Goal: Information Seeking & Learning: Learn about a topic

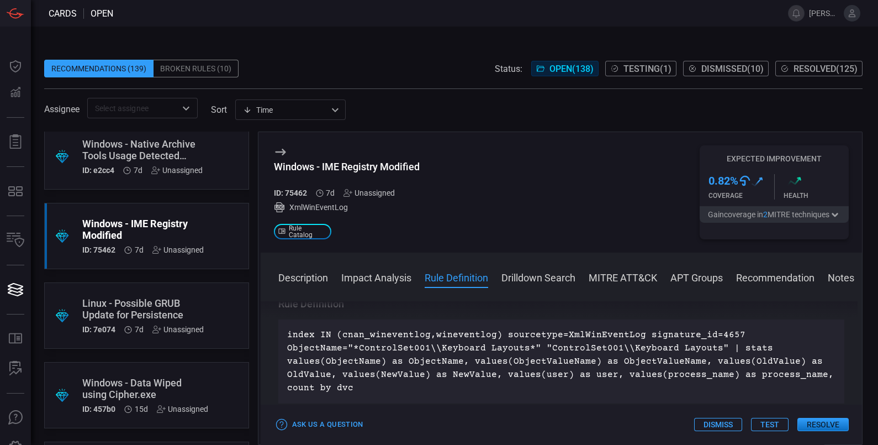
scroll to position [345, 0]
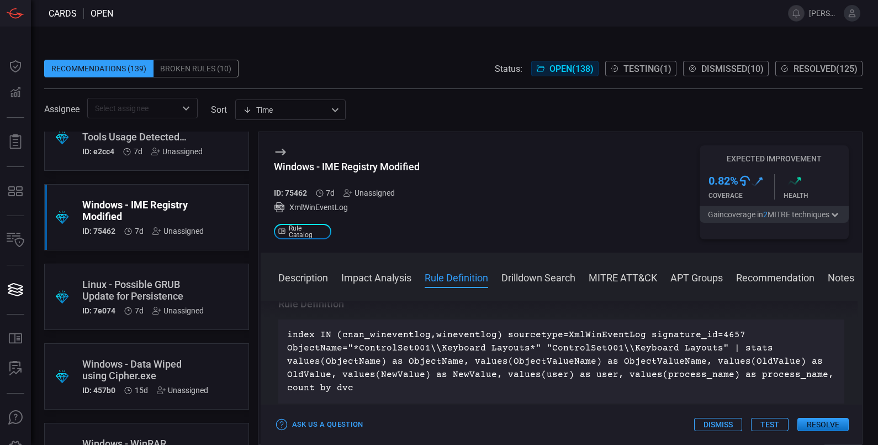
click at [188, 368] on div "Windows - Data Wiped using Cipher.exe" at bounding box center [145, 369] width 126 height 23
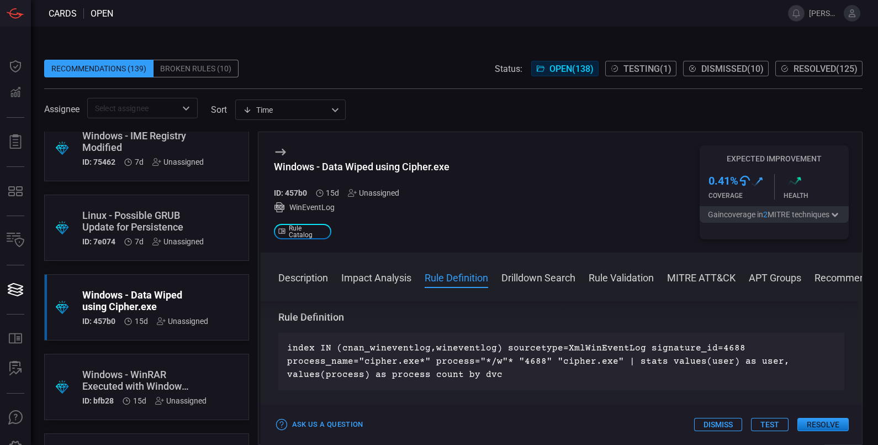
scroll to position [483, 0]
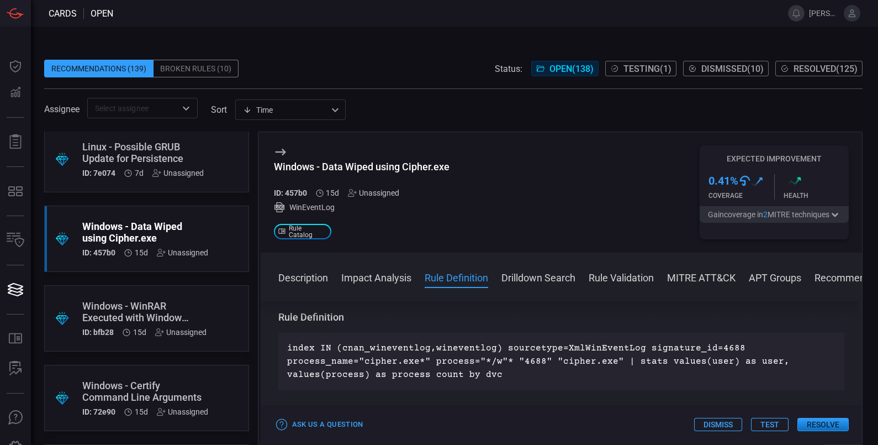
click at [145, 307] on div "Windows - WinRAR Executed with Window Suppression Flag" at bounding box center [144, 311] width 124 height 23
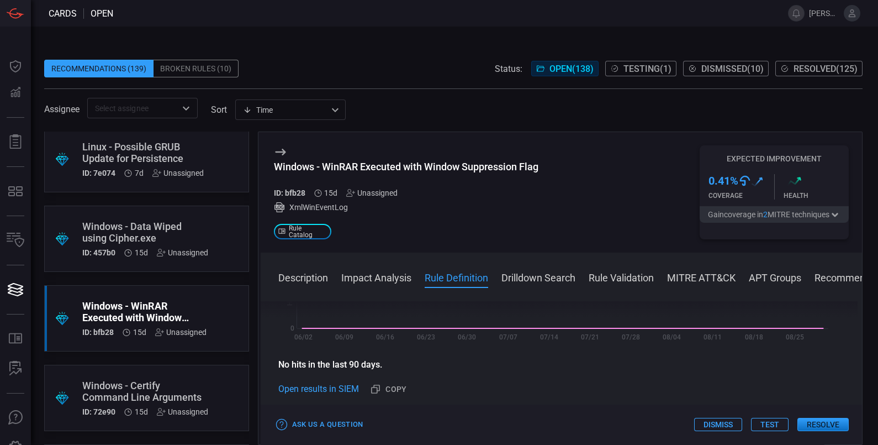
scroll to position [414, 0]
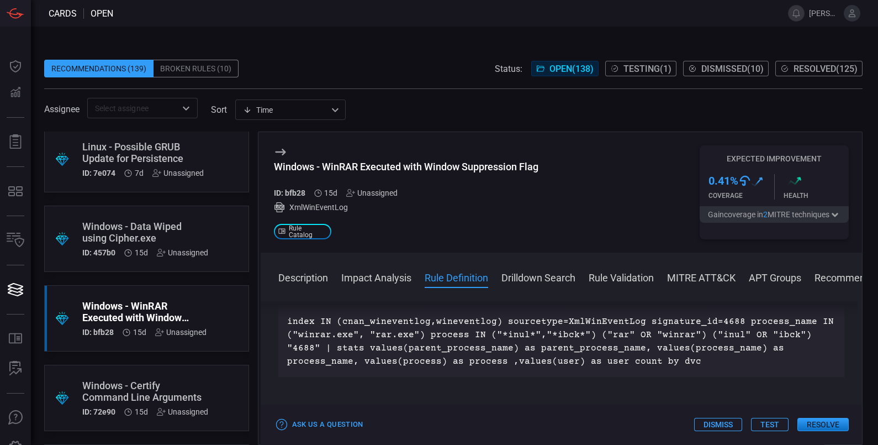
click at [118, 383] on div "Windows - Certify Command Line Arguments" at bounding box center [145, 391] width 126 height 23
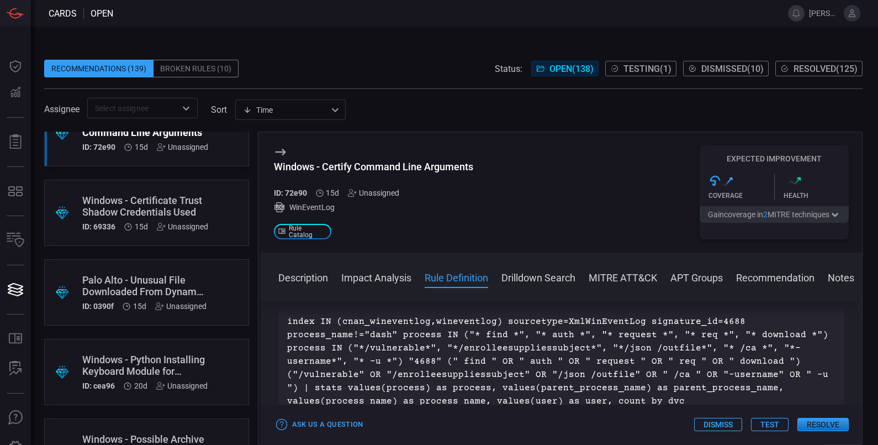
scroll to position [760, 0]
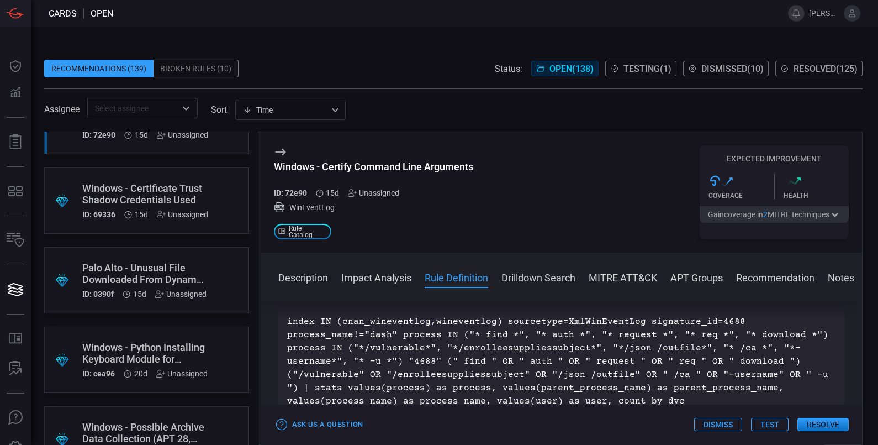
click at [150, 188] on div "Windows - Certificate Trust Shadow Credentials Used" at bounding box center [145, 193] width 126 height 23
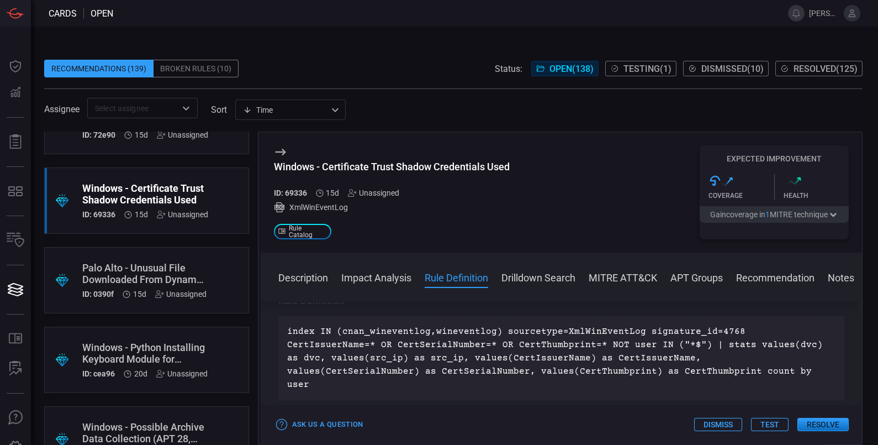
scroll to position [414, 0]
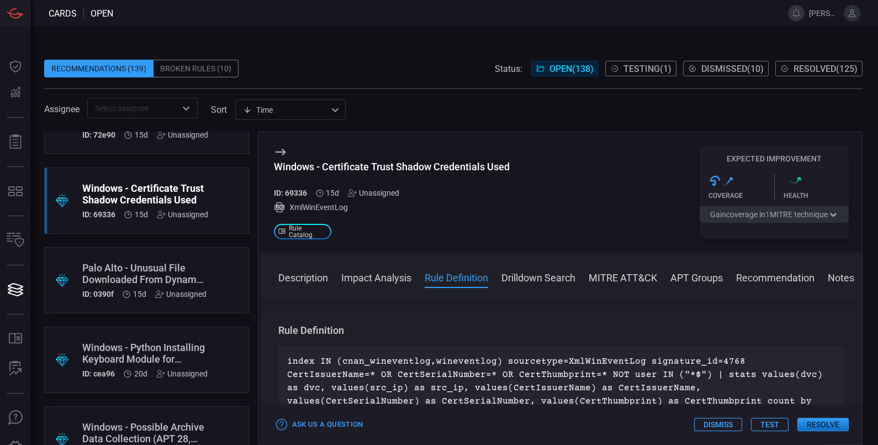
click at [777, 351] on div "index IN (cnan_wineventlog,wineventlog) sourcetype=XmlWinEventLog signature_id=…" at bounding box center [561, 388] width 567 height 84
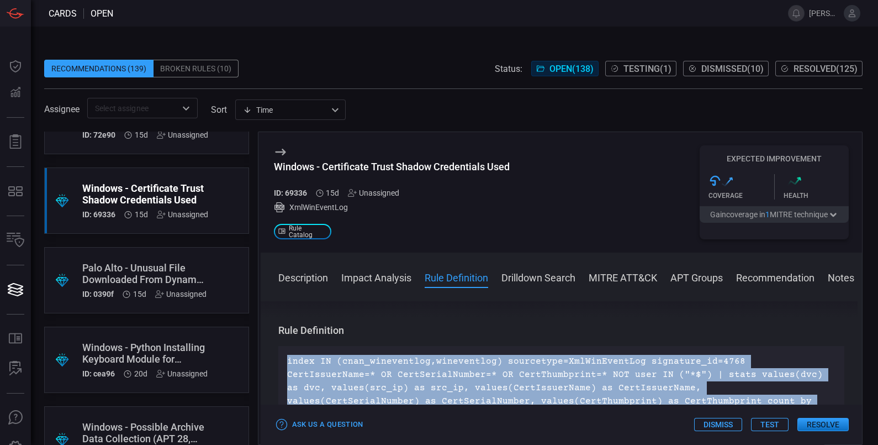
drag, startPoint x: 677, startPoint y: 399, endPoint x: 273, endPoint y: 351, distance: 406.8
click at [273, 351] on div "Description Shadow credentials are [SECURITY_DATA] or rogue credentials covertl…" at bounding box center [562, 370] width 602 height 139
copy p "index IN (cnan_wineventlog,wineventlog) sourcetype=XmlWinEventLog signature_id=…"
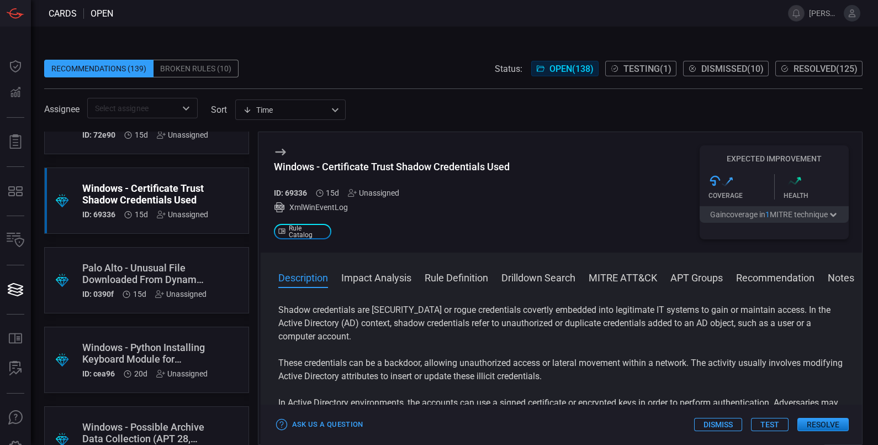
scroll to position [0, 0]
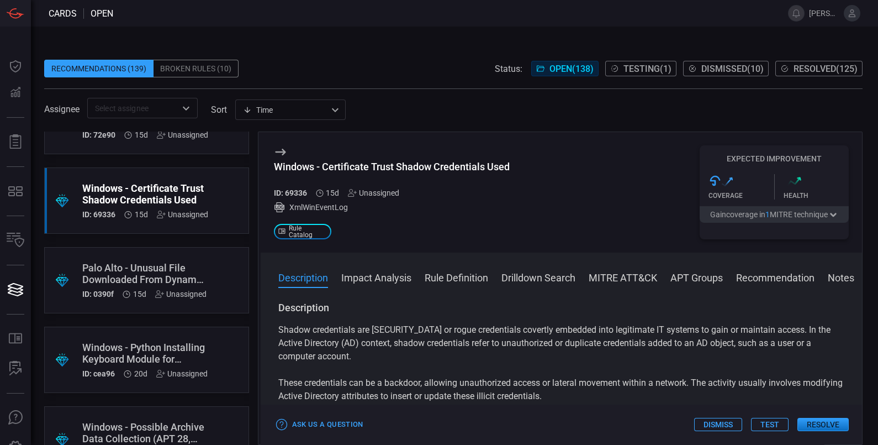
click at [145, 270] on div "Palo Alto - Unusual File Downloaded From Dynamic DNS Host" at bounding box center [144, 273] width 124 height 23
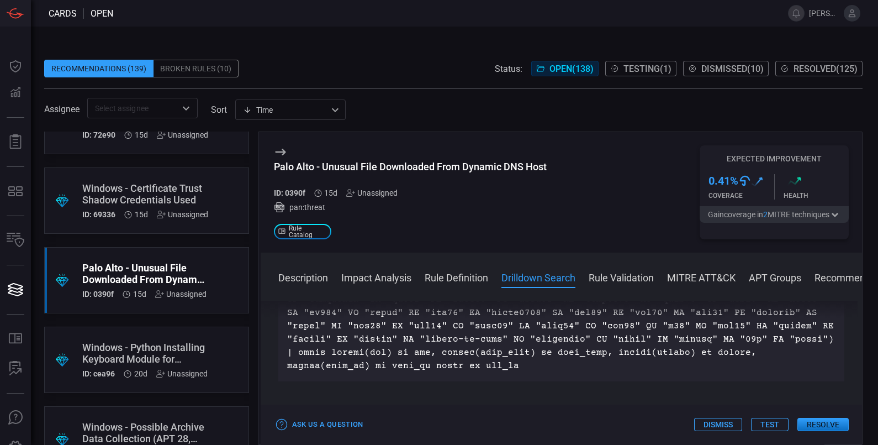
scroll to position [760, 0]
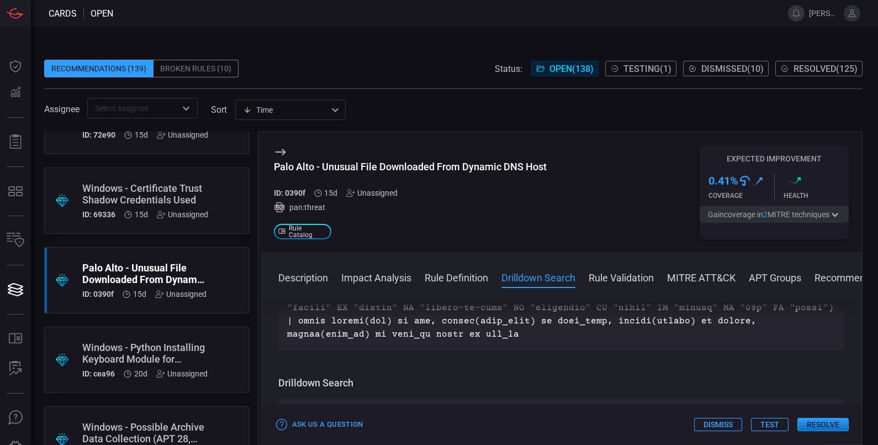
click at [127, 348] on div "Windows - Python Installing Keyboard Module for Potential Keylogging" at bounding box center [144, 352] width 125 height 23
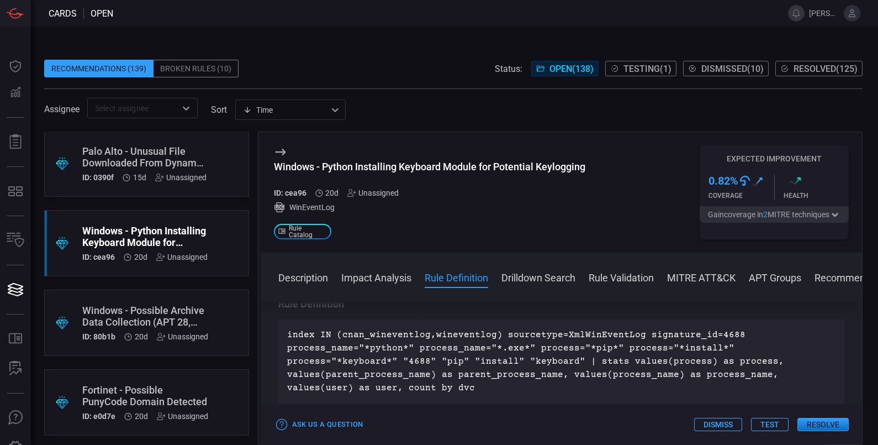
scroll to position [897, 0]
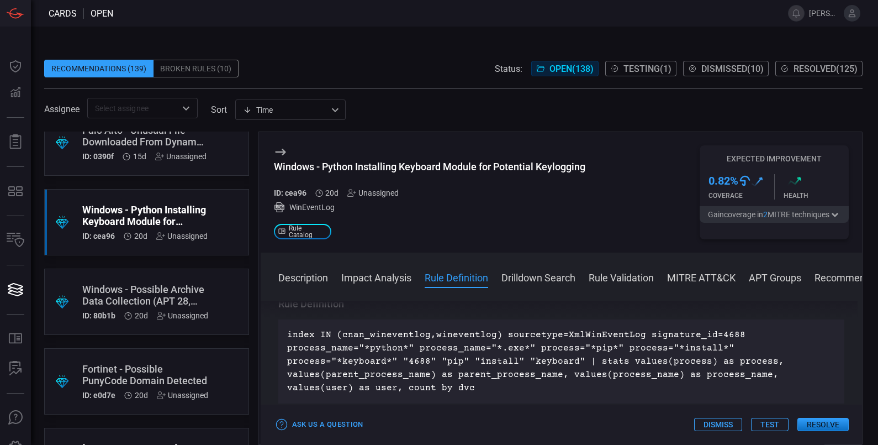
click at [159, 367] on div "Fortinet - Possible PunyCode Domain Detected" at bounding box center [145, 374] width 126 height 23
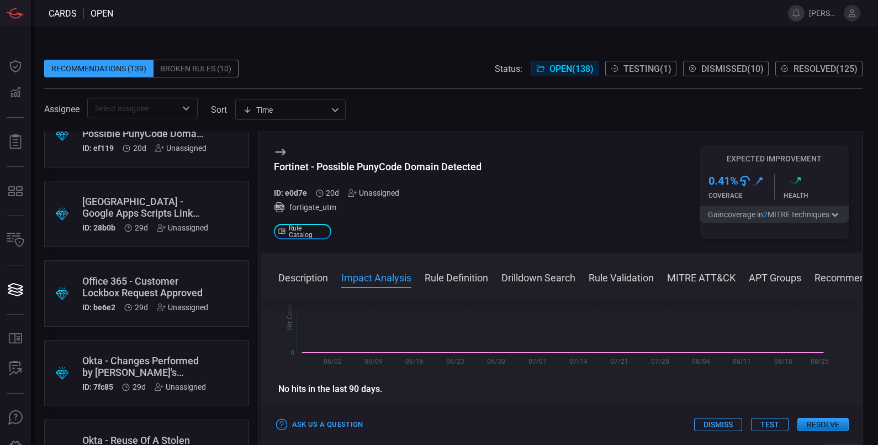
scroll to position [1243, 0]
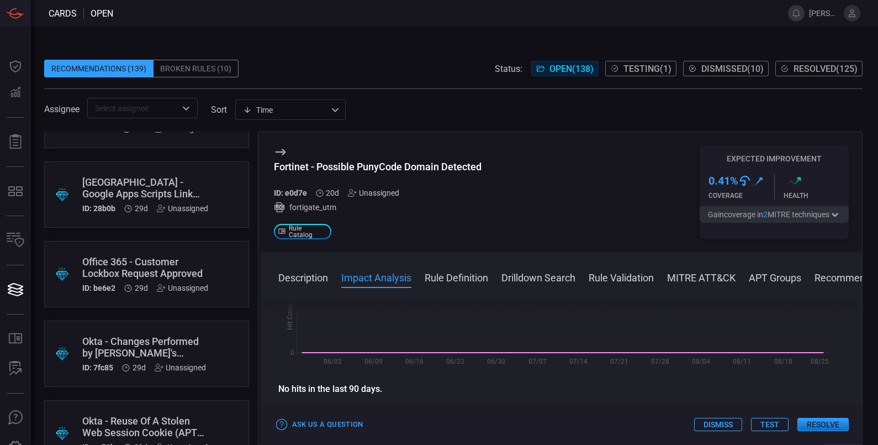
click at [104, 261] on div "Office 365 - Customer Lockbox Request Approved" at bounding box center [145, 267] width 126 height 23
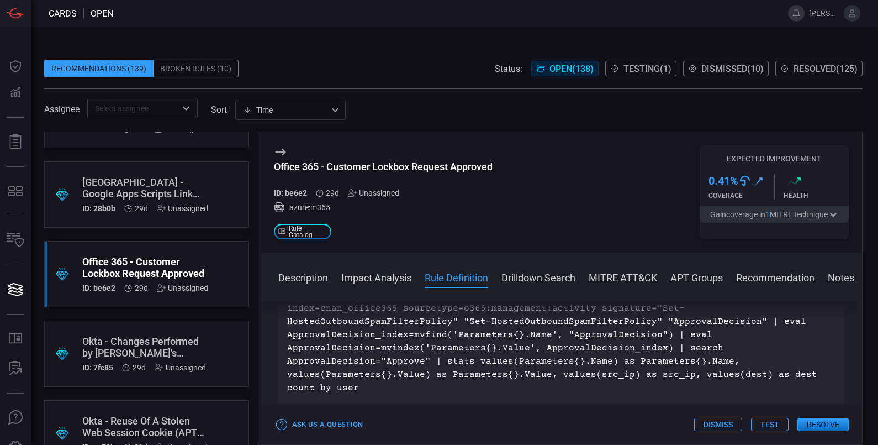
scroll to position [345, 0]
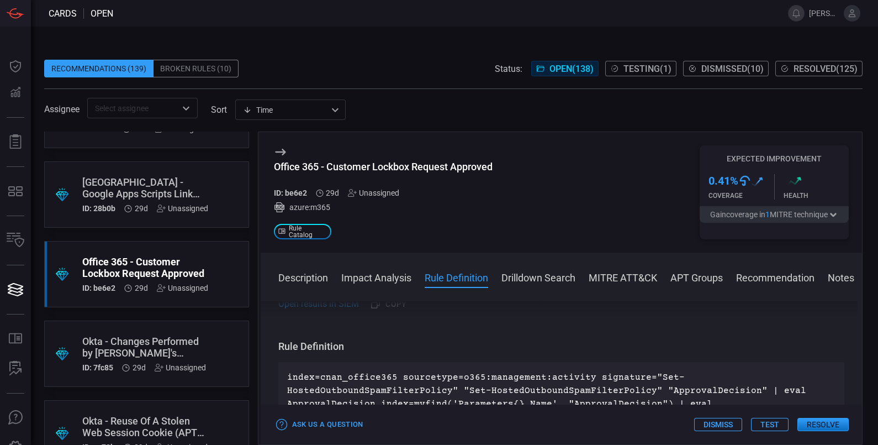
click at [413, 381] on p "index=cnan_office365 sourcetype=o365:management:activity signature="Set-HostedO…" at bounding box center [561, 417] width 549 height 93
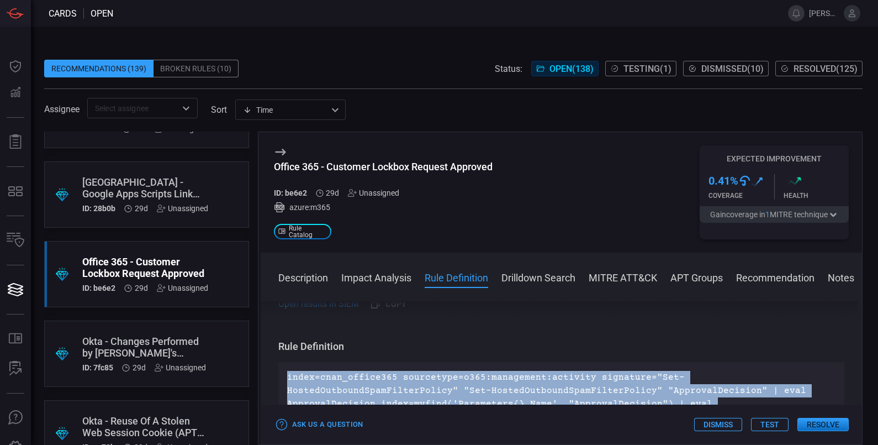
click at [413, 381] on p "index=cnan_office365 sourcetype=o365:management:activity signature="Set-HostedO…" at bounding box center [561, 417] width 549 height 93
copy p "index=cnan_office365 sourcetype=o365:management:activity signature="Set-HostedO…"
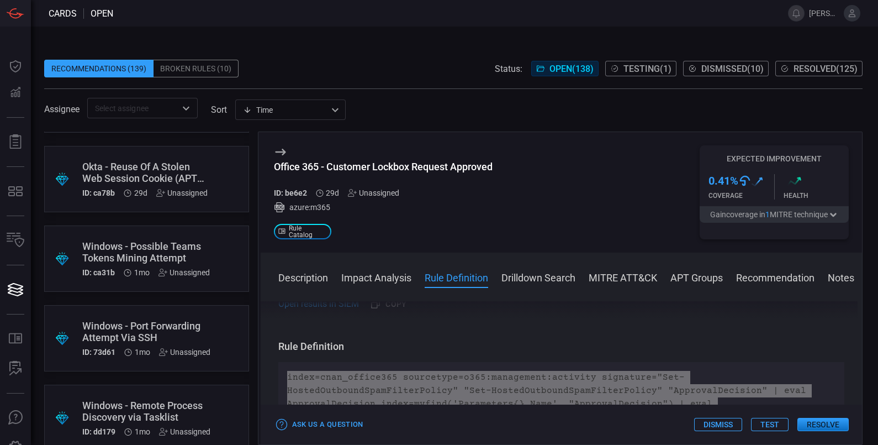
scroll to position [1519, 0]
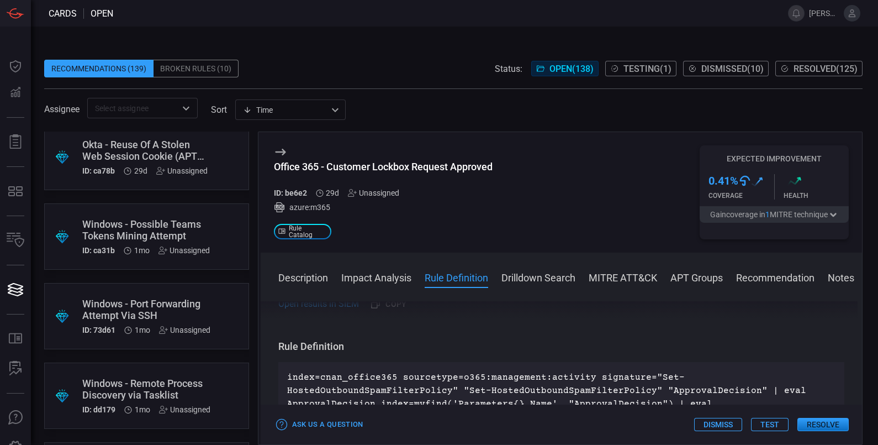
click at [131, 235] on div "Windows - Possible Teams Tokens Mining Attempt" at bounding box center [146, 229] width 128 height 23
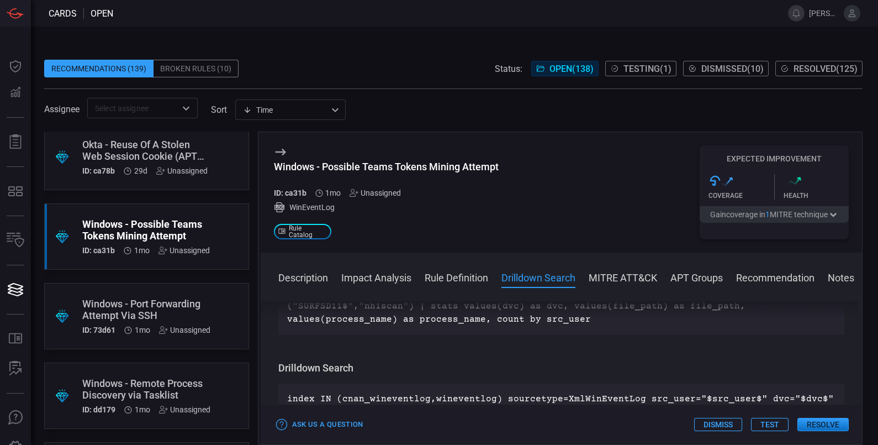
scroll to position [414, 0]
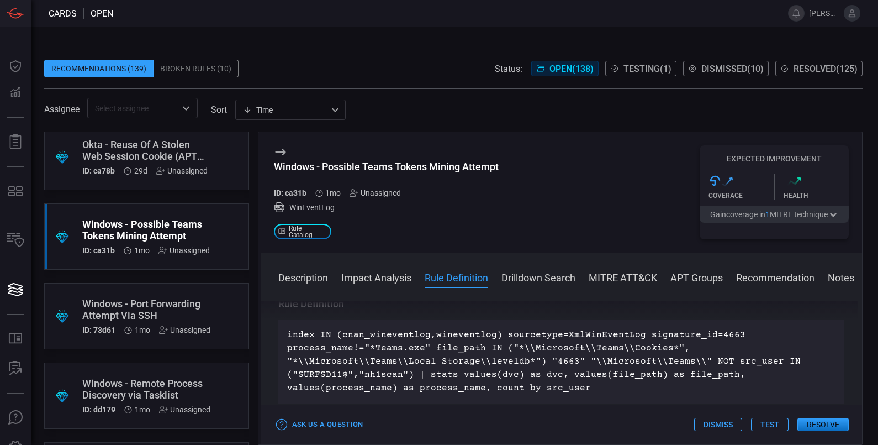
click at [146, 146] on div "Okta - Reuse Of A Stolen Web Session Cookie (APT 29, EVILNUM)" at bounding box center [144, 150] width 125 height 23
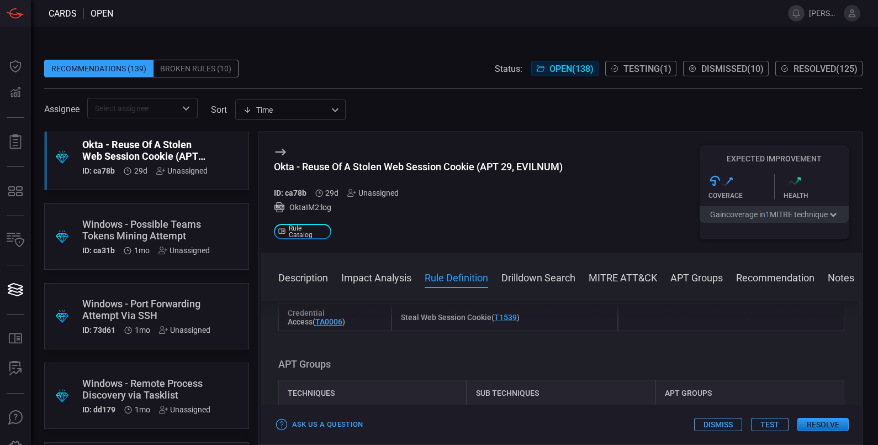
scroll to position [3177, 0]
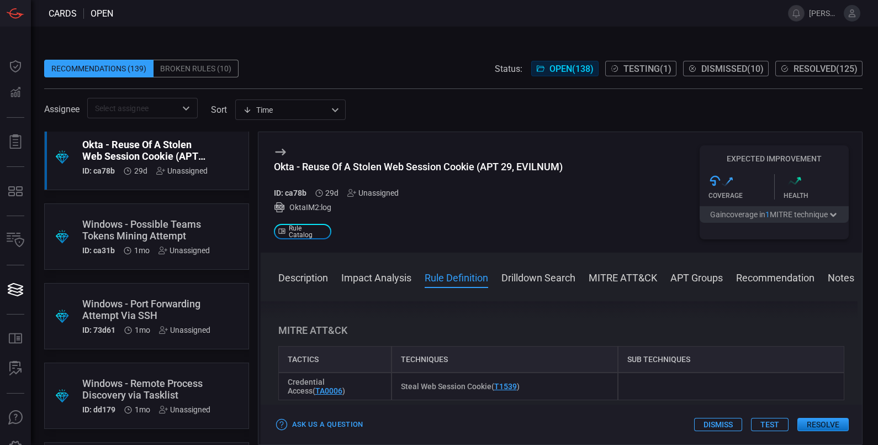
click at [652, 209] on p "index=cnan_okta sourcetype=OktaIM2:log command="policy.evaluate_sign_on" result…" at bounding box center [561, 148] width 549 height 119
copy p "index=cnan_okta sourcetype=OktaIM2:log command="policy.evaluate_sign_on" result…"
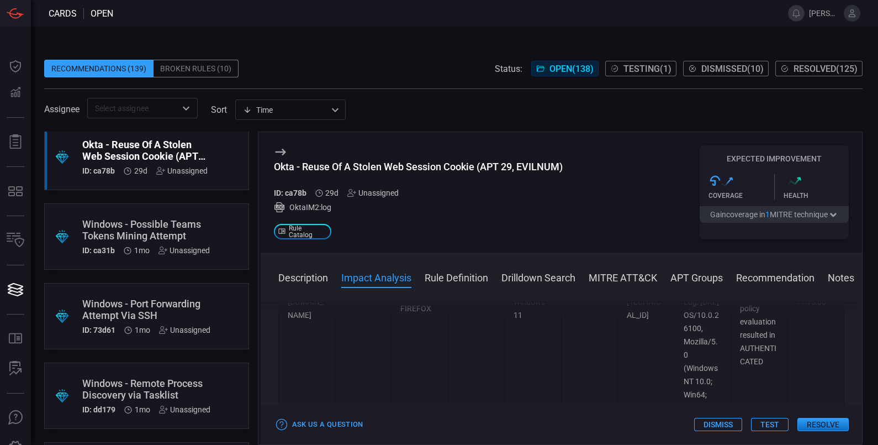
scroll to position [2348, 0]
